Goal: Task Accomplishment & Management: Use online tool/utility

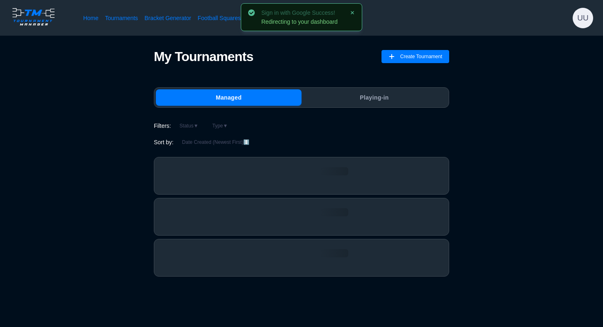
click at [585, 18] on span "UU" at bounding box center [583, 18] width 21 height 21
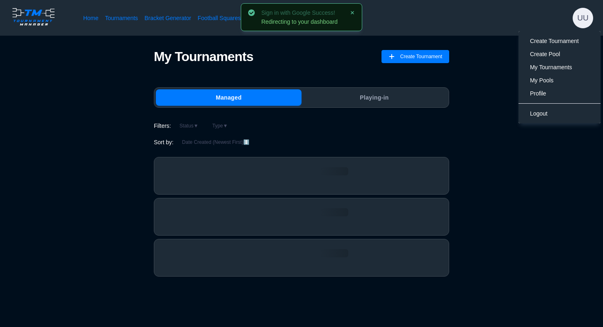
click at [468, 125] on div "My Tournaments Create Tournament Managed Playing-in Filters: Status ▼ Type ▼ So…" at bounding box center [302, 164] width 538 height 231
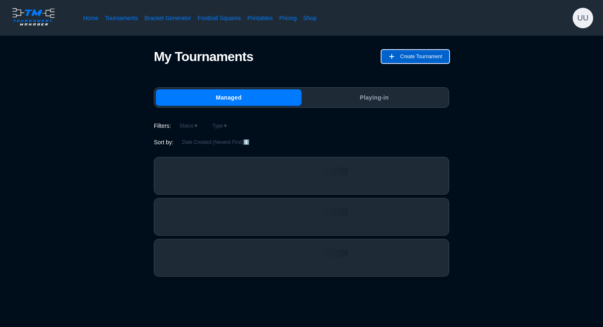
click at [414, 54] on span "Create Tournament" at bounding box center [421, 56] width 42 height 13
